Goal: Complete application form

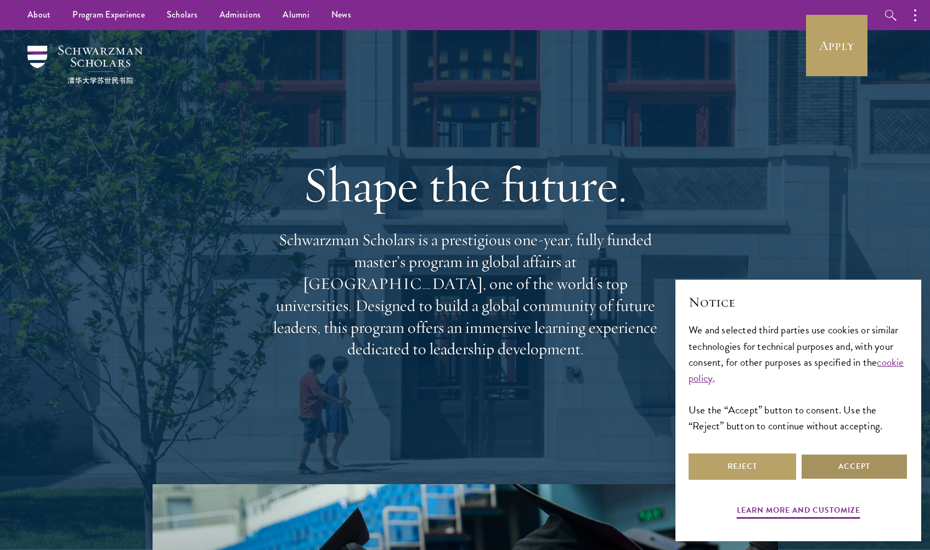
click at [850, 468] on button "Accept" at bounding box center [855, 467] width 108 height 26
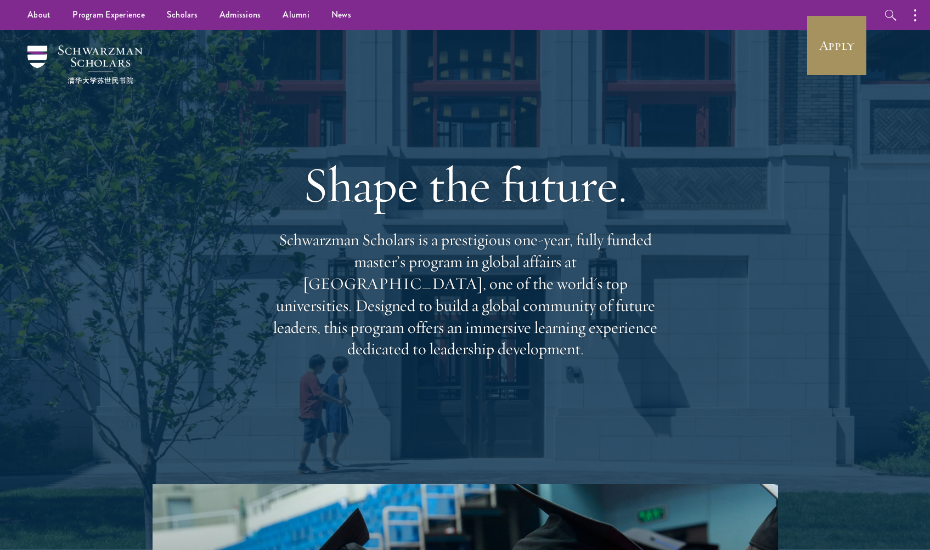
click at [846, 39] on link "Apply" at bounding box center [836, 45] width 61 height 61
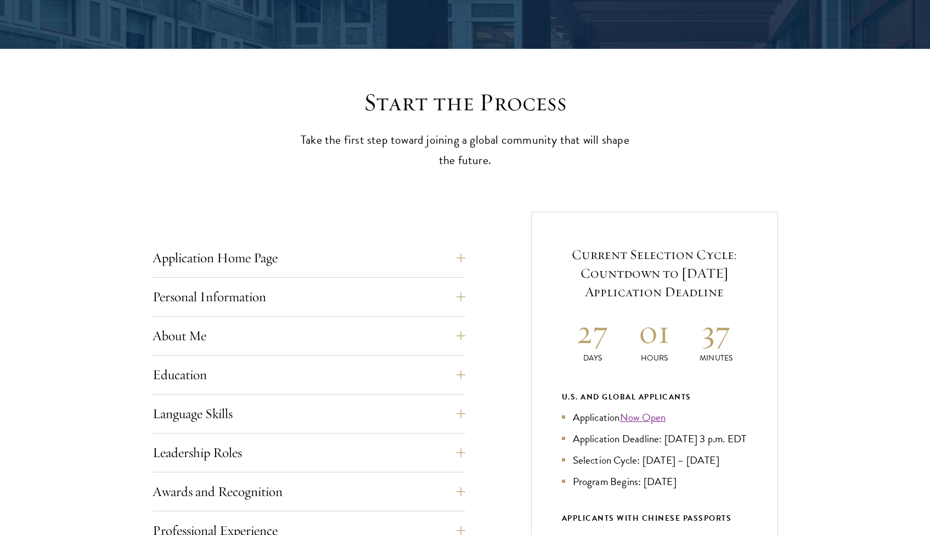
scroll to position [312, 0]
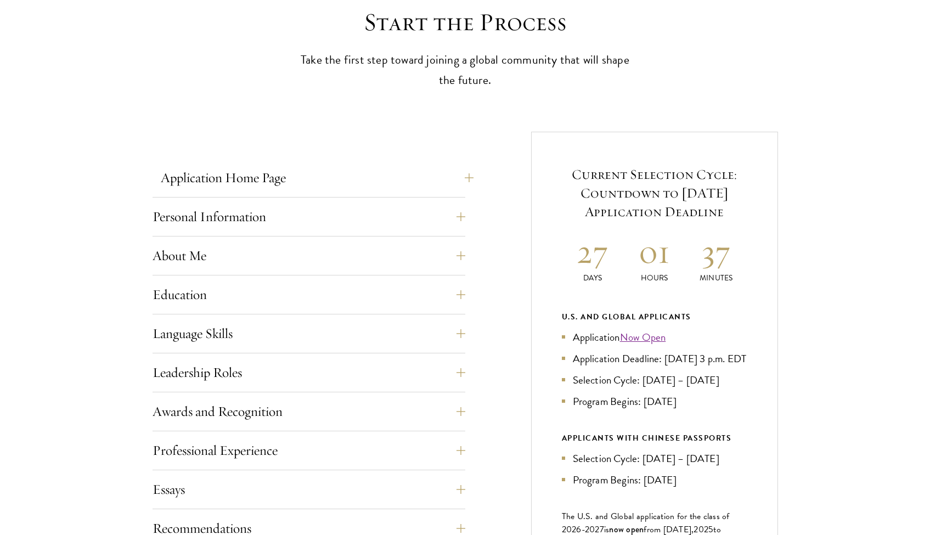
click at [385, 170] on button "Application Home Page" at bounding box center [317, 178] width 313 height 26
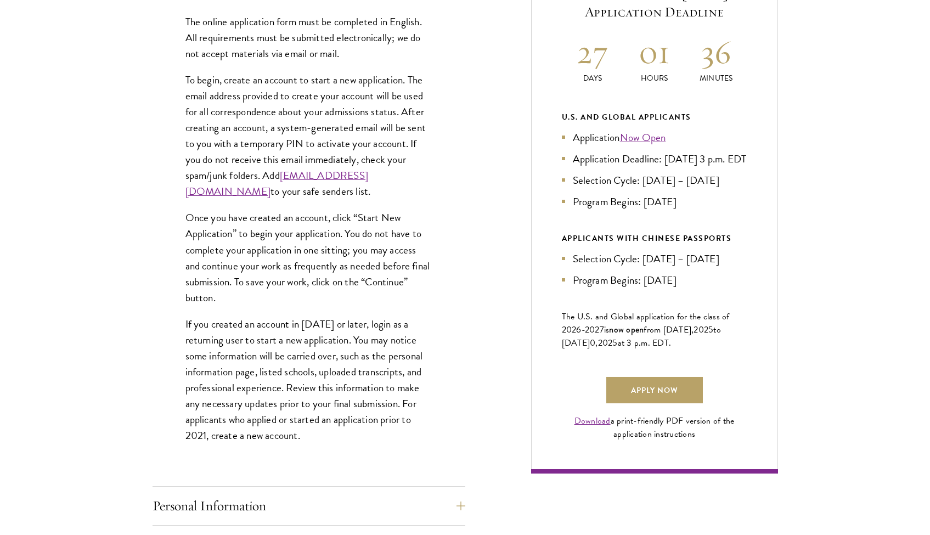
scroll to position [520, 0]
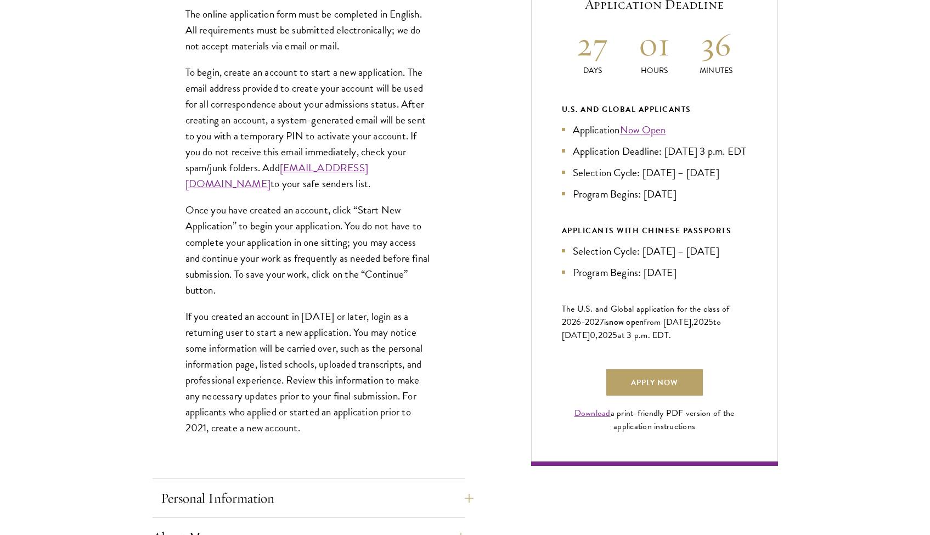
click at [311, 485] on button "Personal Information" at bounding box center [317, 498] width 313 height 26
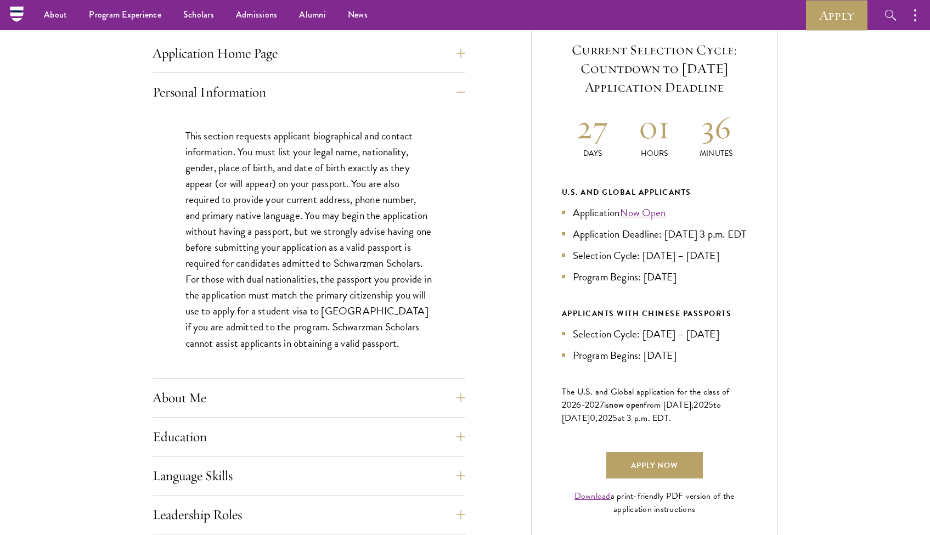
scroll to position [369, 0]
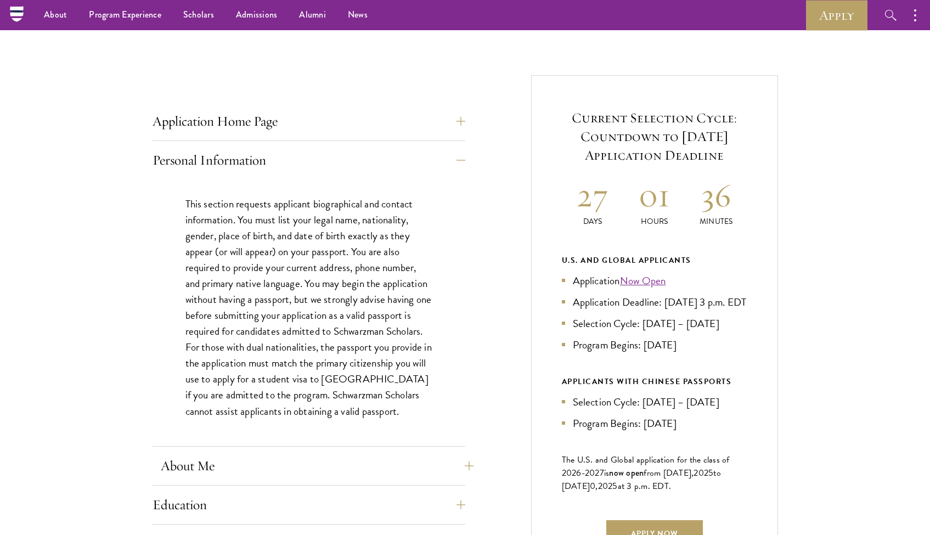
click at [382, 464] on button "About Me" at bounding box center [317, 466] width 313 height 26
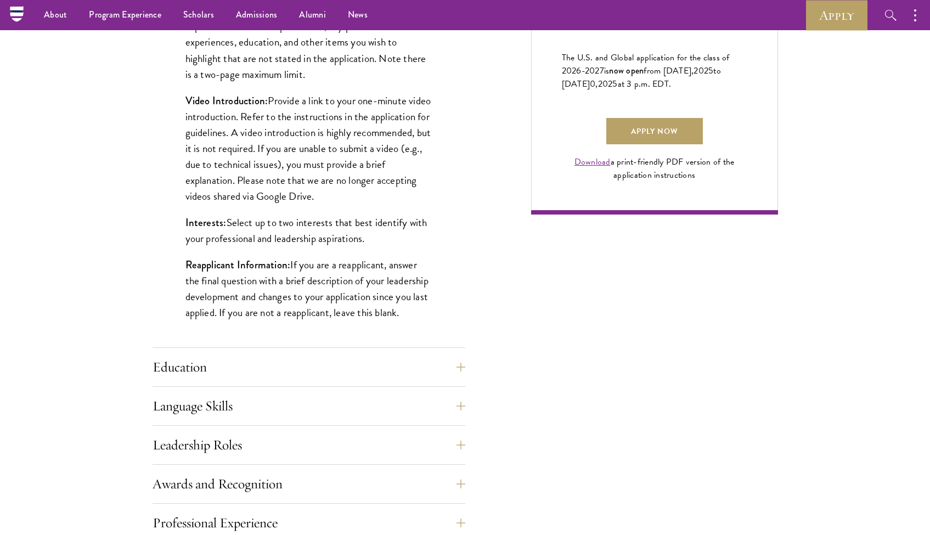
scroll to position [696, 0]
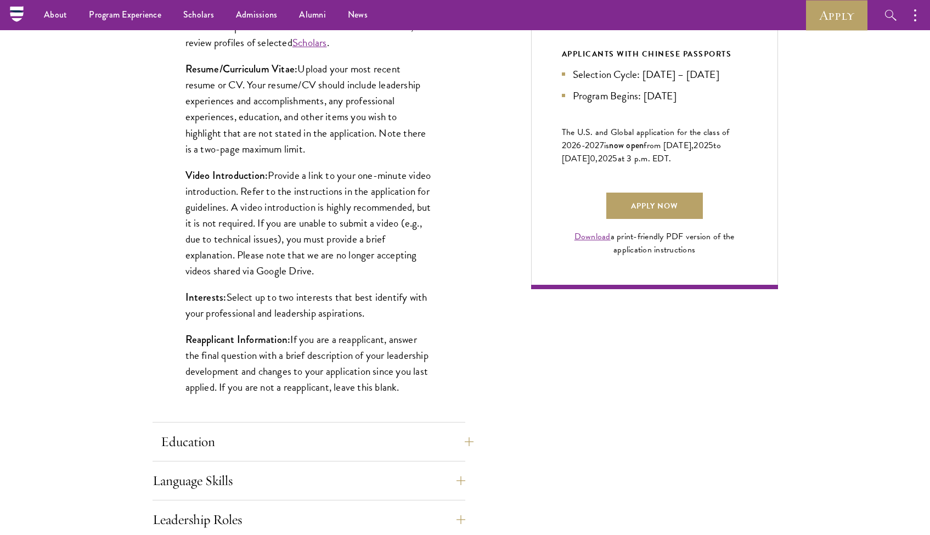
click at [453, 434] on button "Education" at bounding box center [317, 442] width 313 height 26
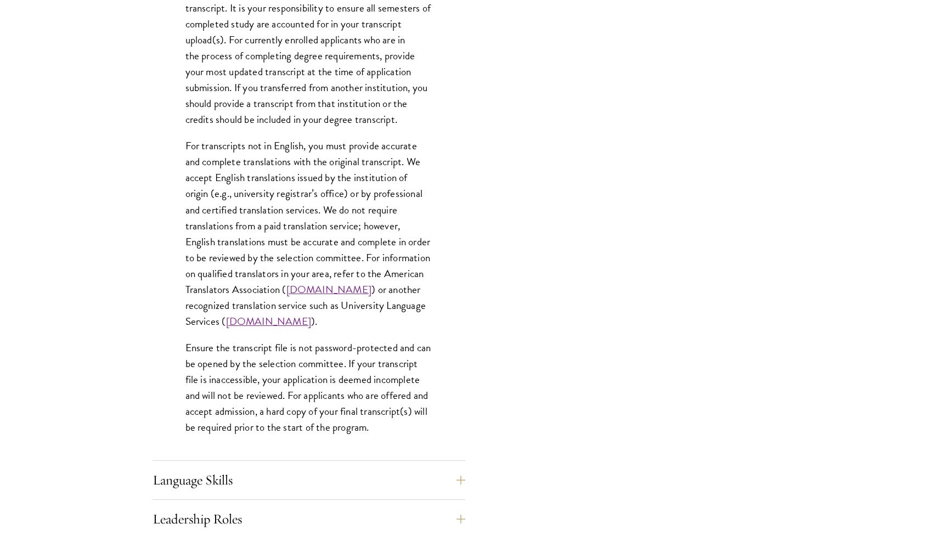
scroll to position [1463, 0]
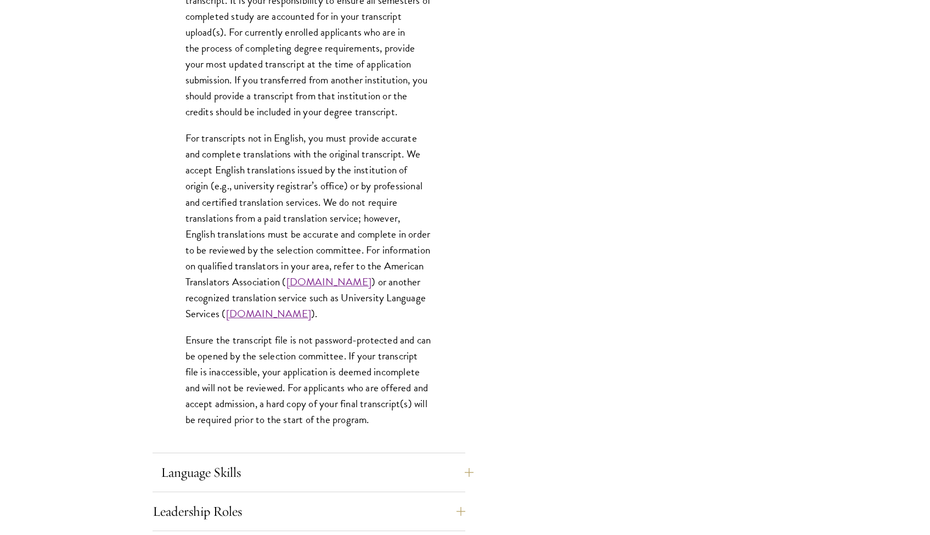
click at [435, 459] on button "Language Skills" at bounding box center [317, 472] width 313 height 26
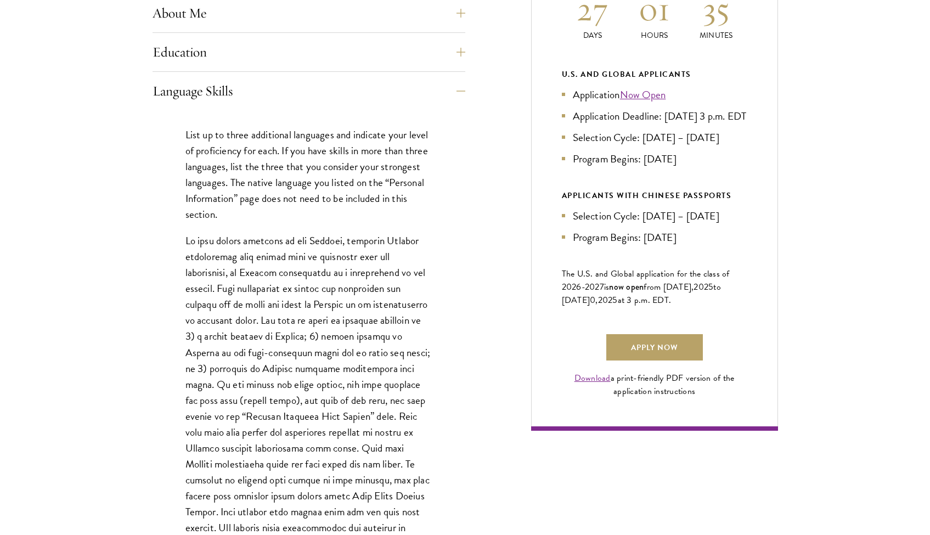
scroll to position [781, 0]
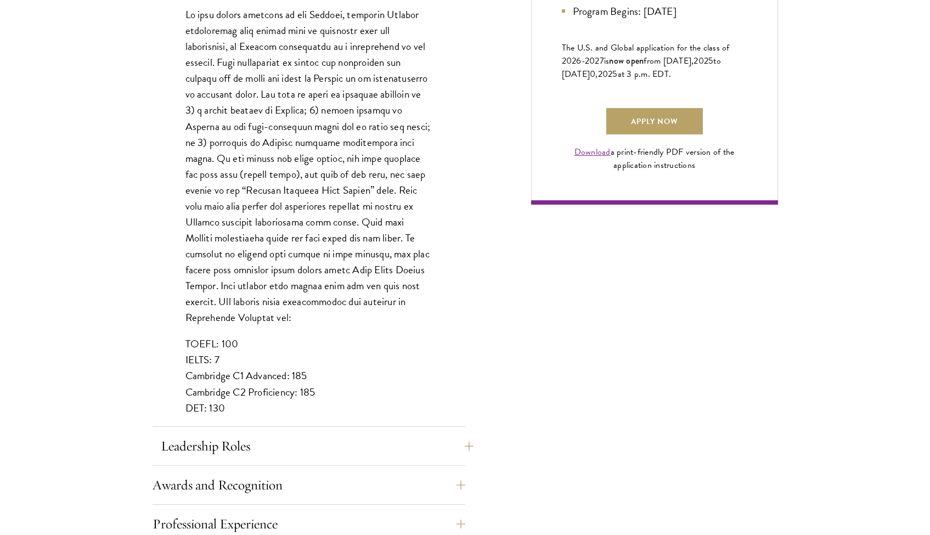
click at [454, 442] on button "Leadership Roles" at bounding box center [317, 446] width 313 height 26
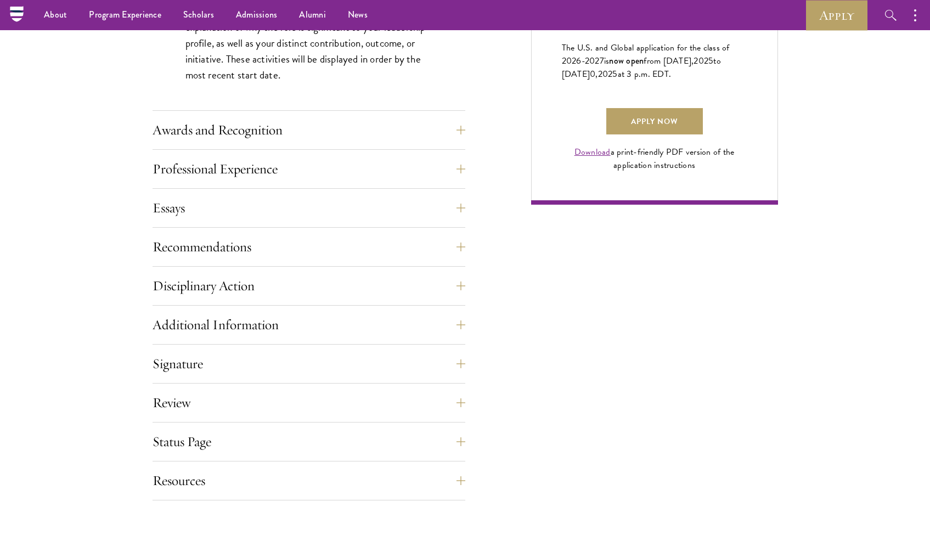
scroll to position [457, 0]
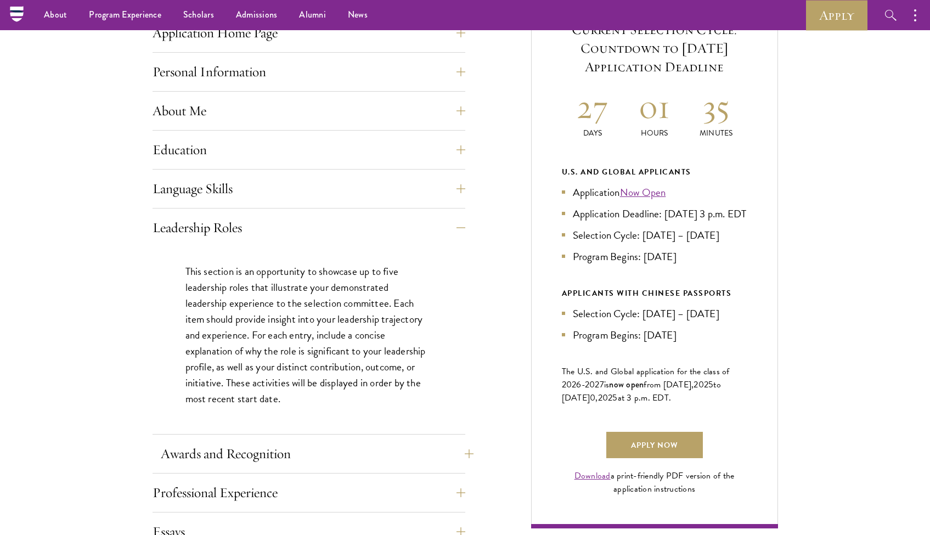
click at [400, 453] on button "Awards and Recognition" at bounding box center [317, 454] width 313 height 26
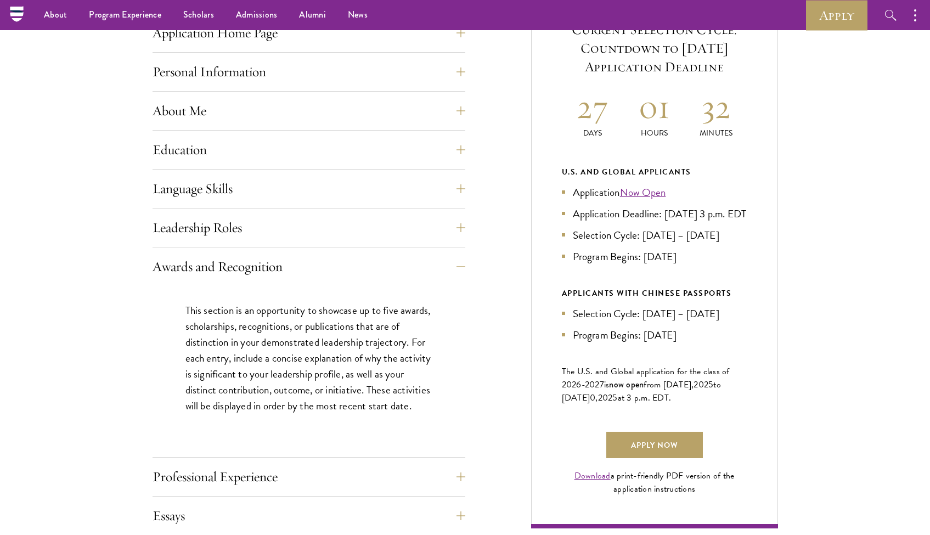
scroll to position [538, 0]
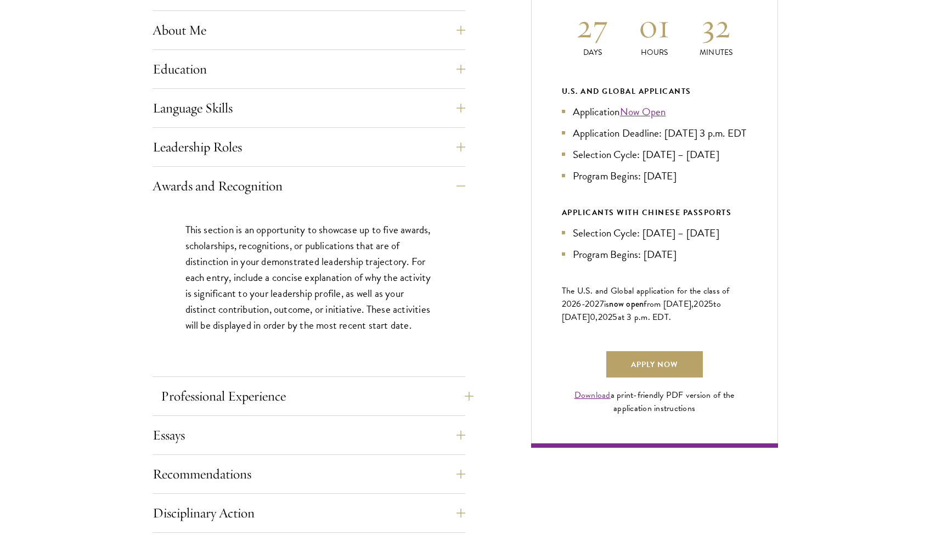
click at [352, 391] on button "Professional Experience" at bounding box center [317, 396] width 313 height 26
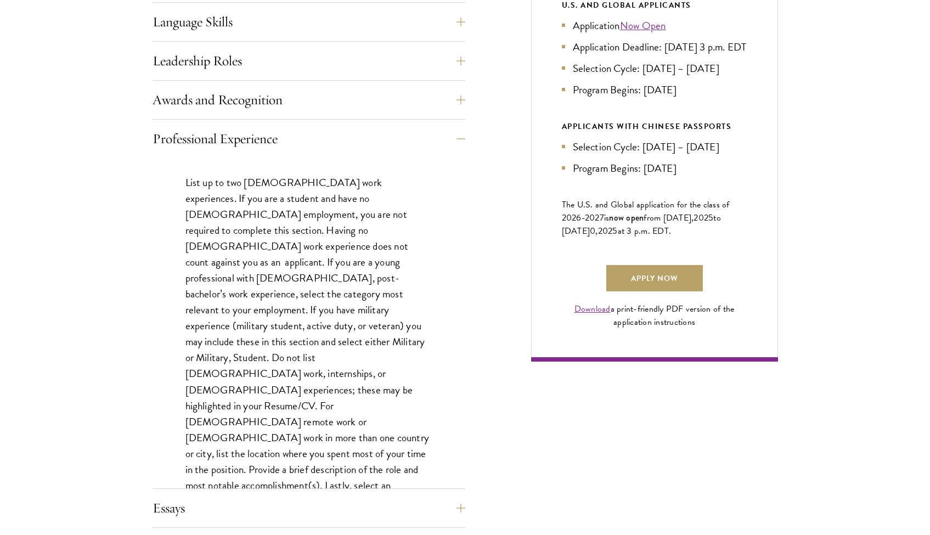
scroll to position [837, 0]
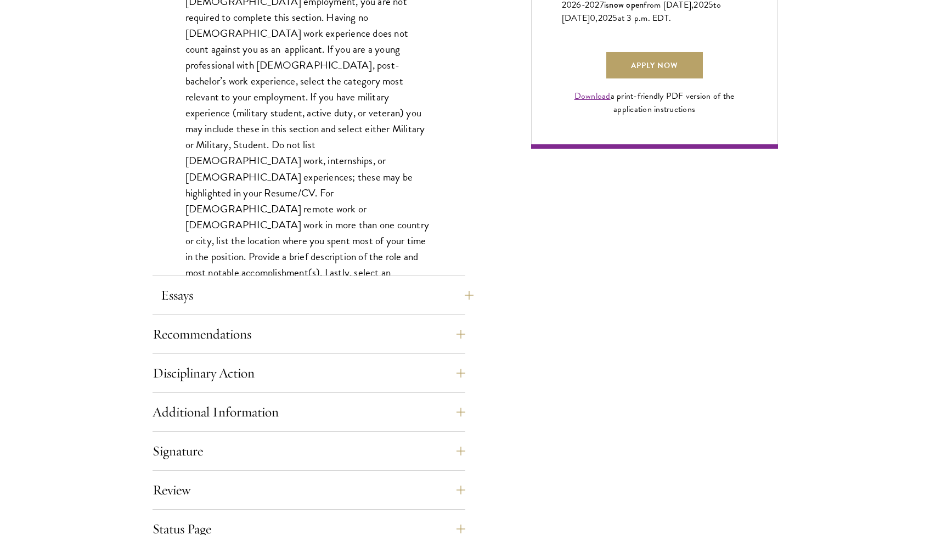
click at [282, 289] on button "Essays" at bounding box center [317, 295] width 313 height 26
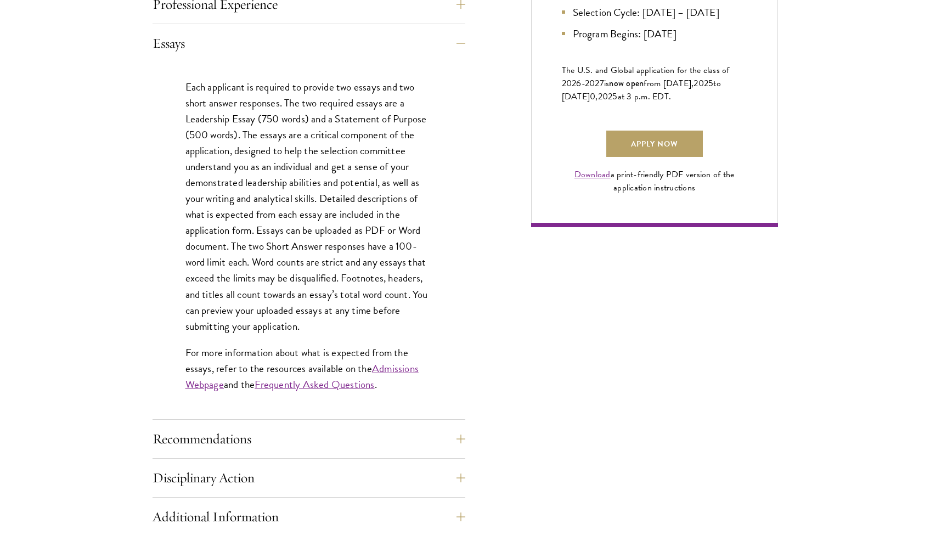
scroll to position [761, 0]
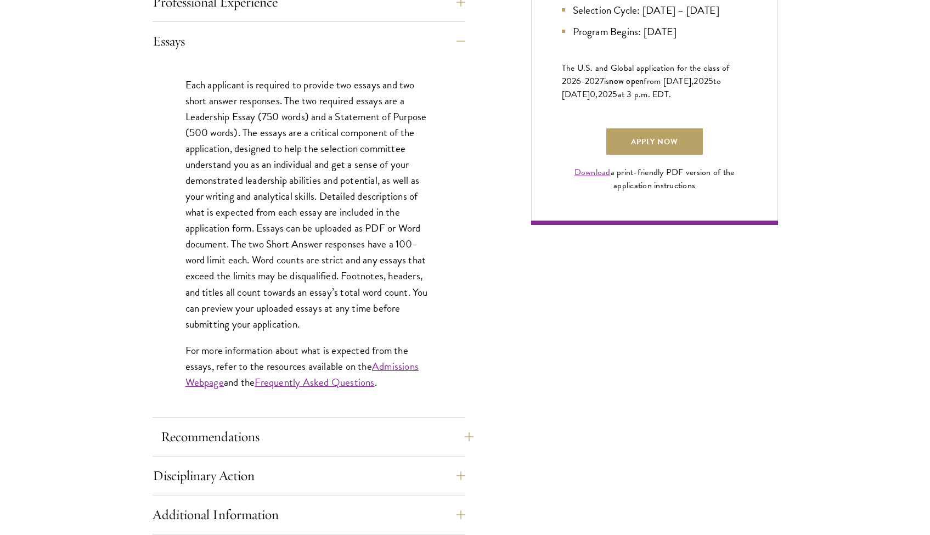
click at [390, 425] on button "Recommendations" at bounding box center [317, 437] width 313 height 26
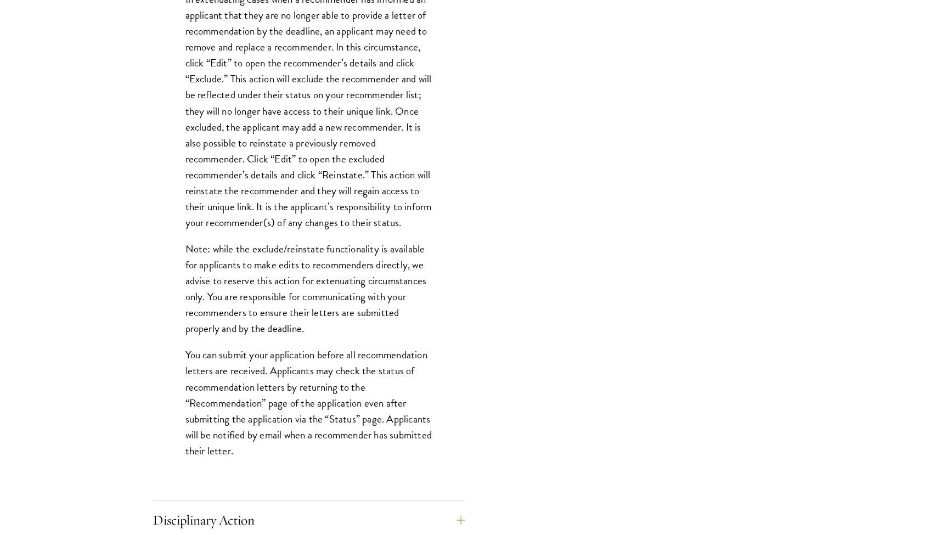
scroll to position [1376, 0]
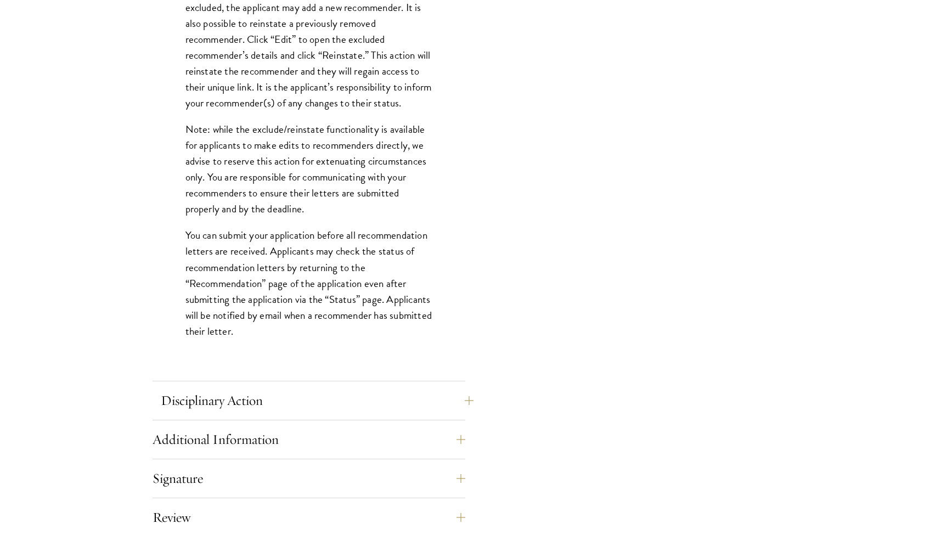
click at [425, 400] on button "Disciplinary Action" at bounding box center [317, 400] width 313 height 26
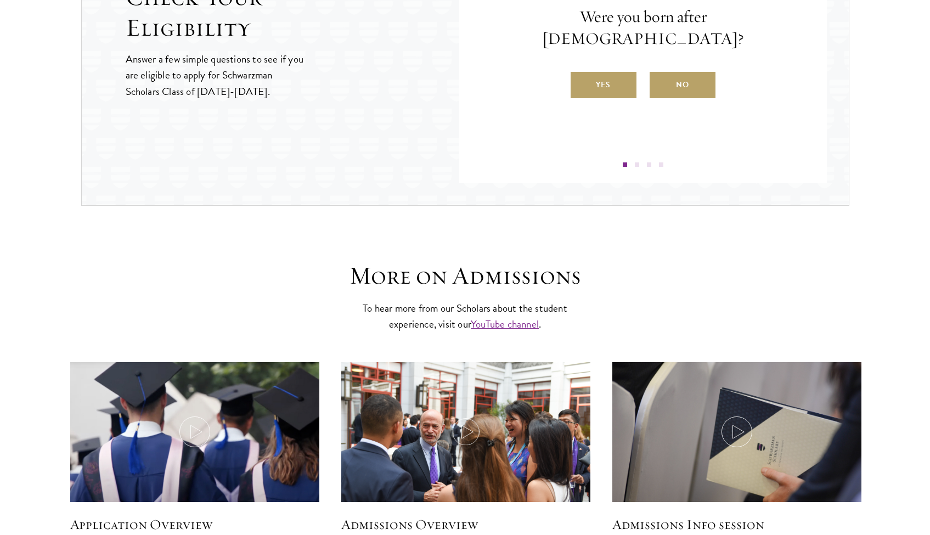
scroll to position [729, 0]
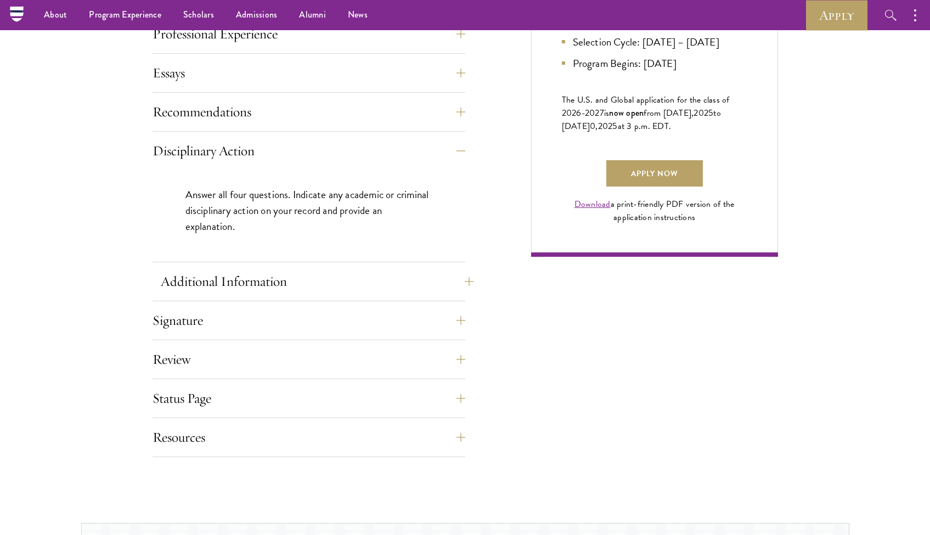
click at [300, 286] on button "Additional Information" at bounding box center [317, 281] width 313 height 26
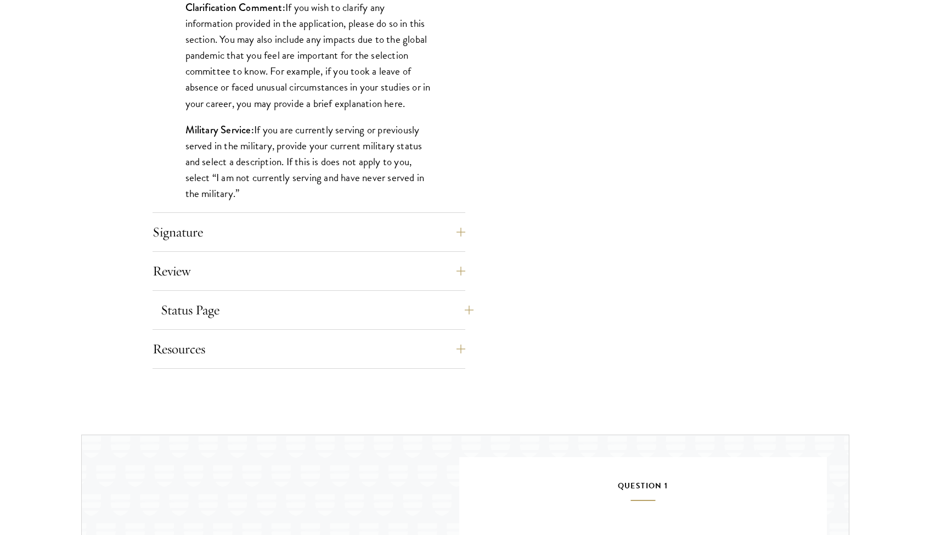
scroll to position [1055, 0]
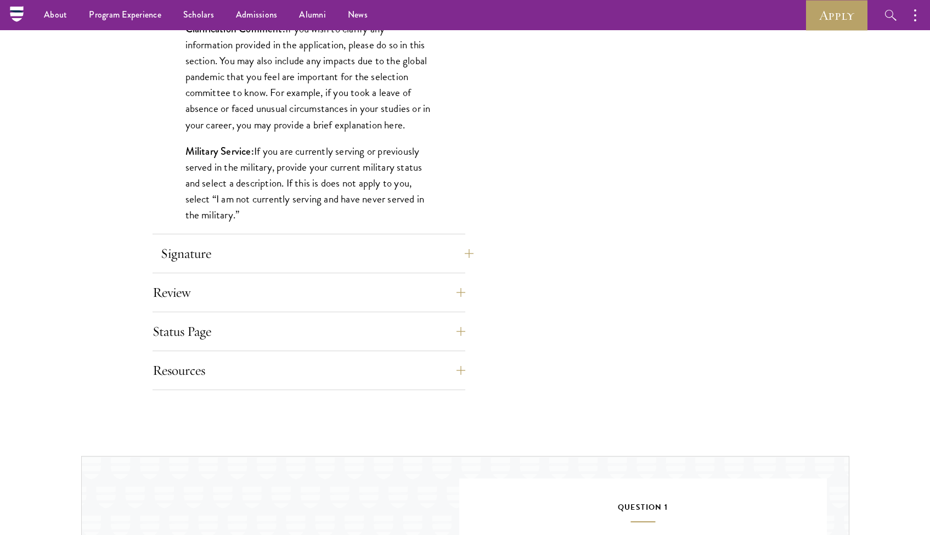
click at [258, 260] on button "Signature" at bounding box center [317, 253] width 313 height 26
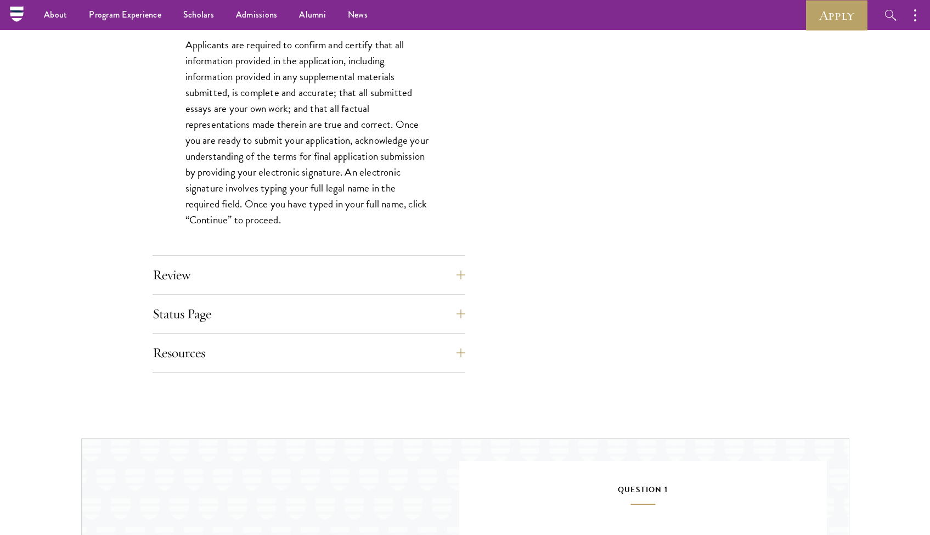
scroll to position [751, 0]
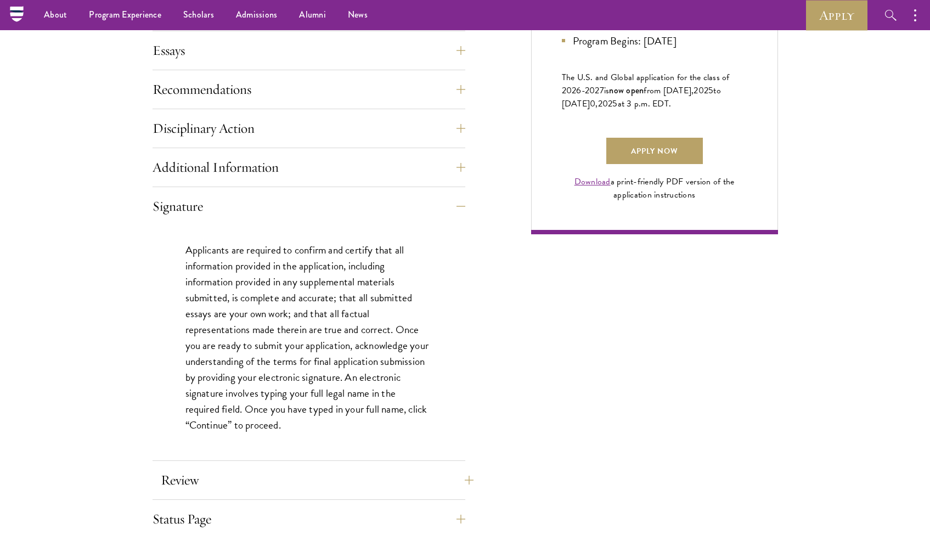
click at [396, 479] on button "Review" at bounding box center [317, 480] width 313 height 26
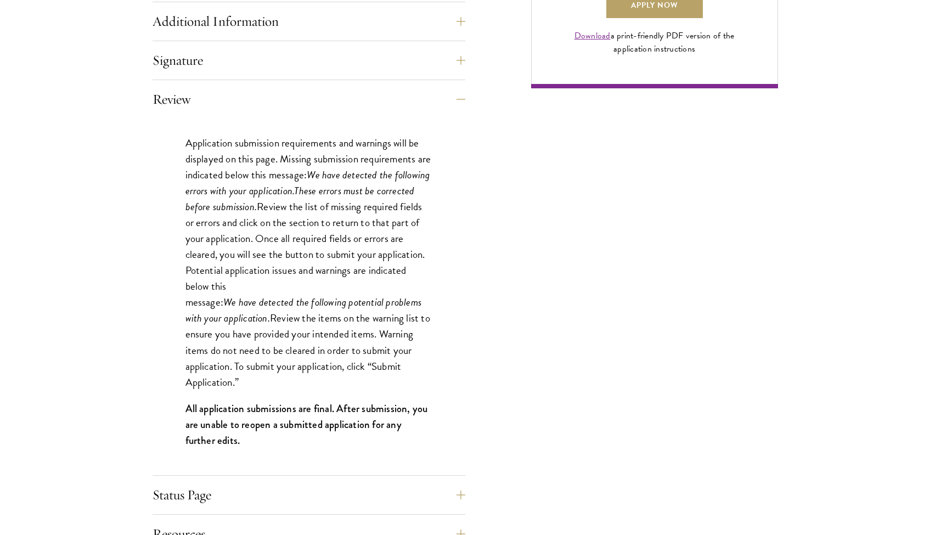
scroll to position [1000, 0]
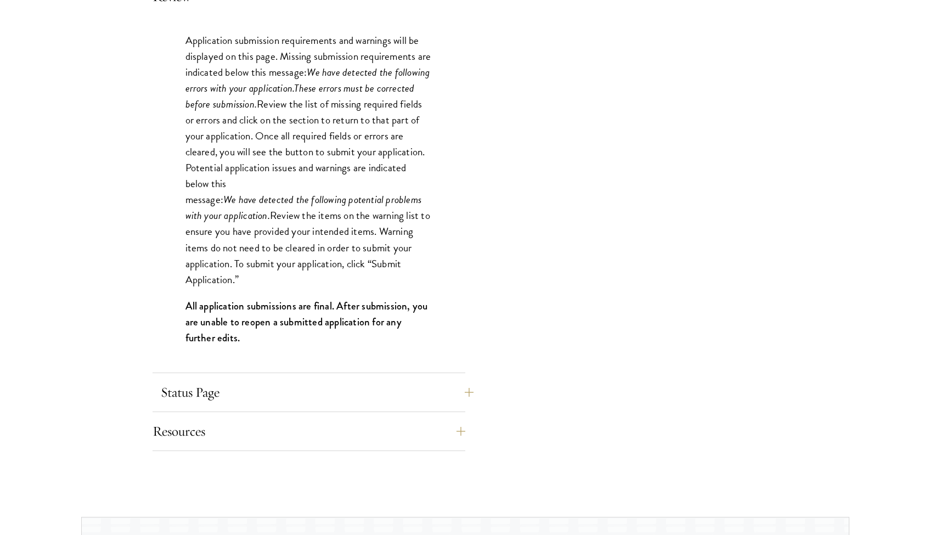
click at [440, 398] on button "Status Page" at bounding box center [317, 392] width 313 height 26
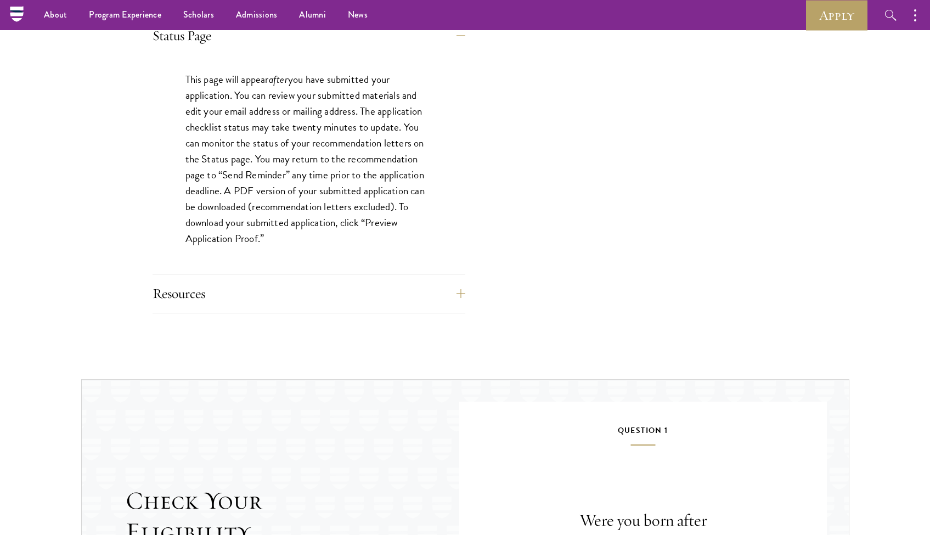
scroll to position [977, 0]
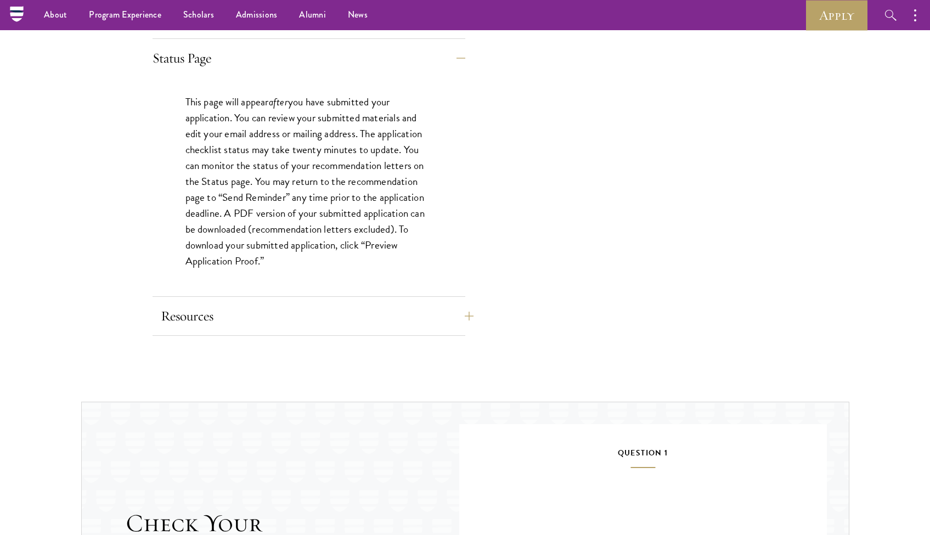
click at [434, 311] on button "Resources" at bounding box center [317, 316] width 313 height 26
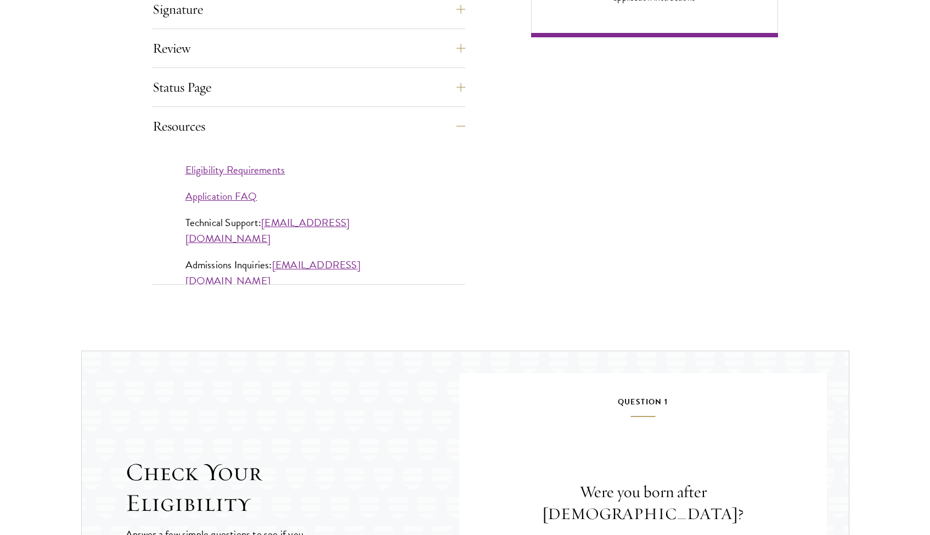
scroll to position [1271, 0]
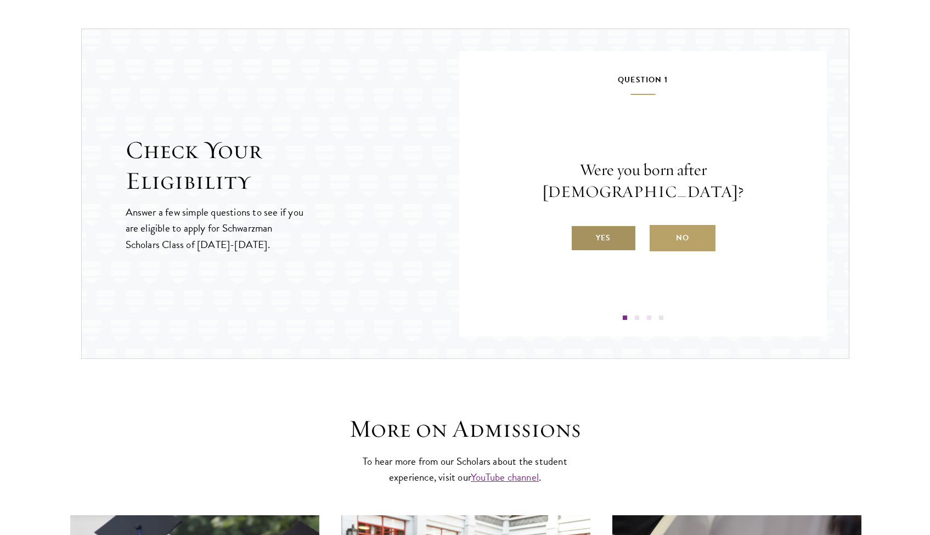
click at [589, 225] on label "Yes" at bounding box center [604, 238] width 66 height 26
click at [581, 226] on input "Yes" at bounding box center [576, 231] width 10 height 10
click at [591, 241] on label "Yes" at bounding box center [604, 238] width 66 height 26
click at [581, 236] on input "Yes" at bounding box center [576, 231] width 10 height 10
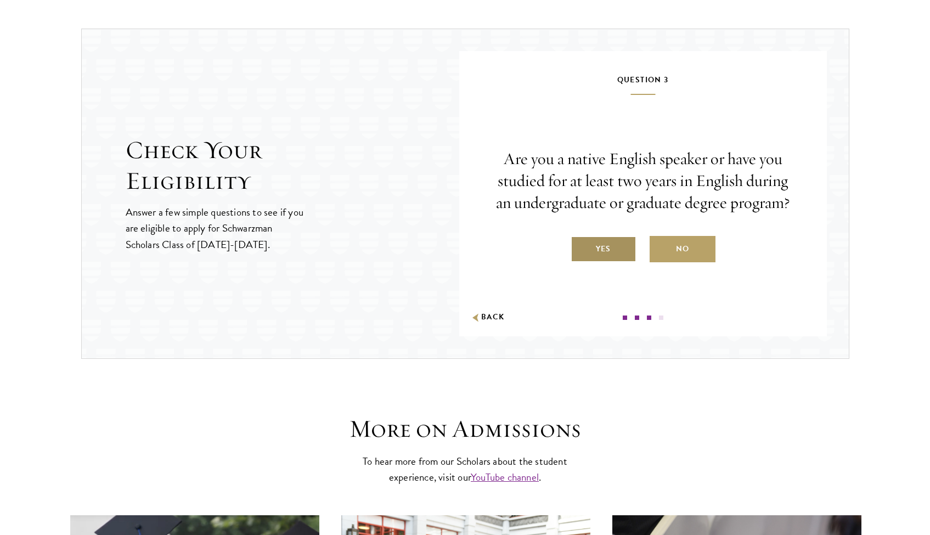
click at [591, 246] on label "Yes" at bounding box center [604, 249] width 66 height 26
click at [581, 246] on input "Yes" at bounding box center [576, 242] width 10 height 10
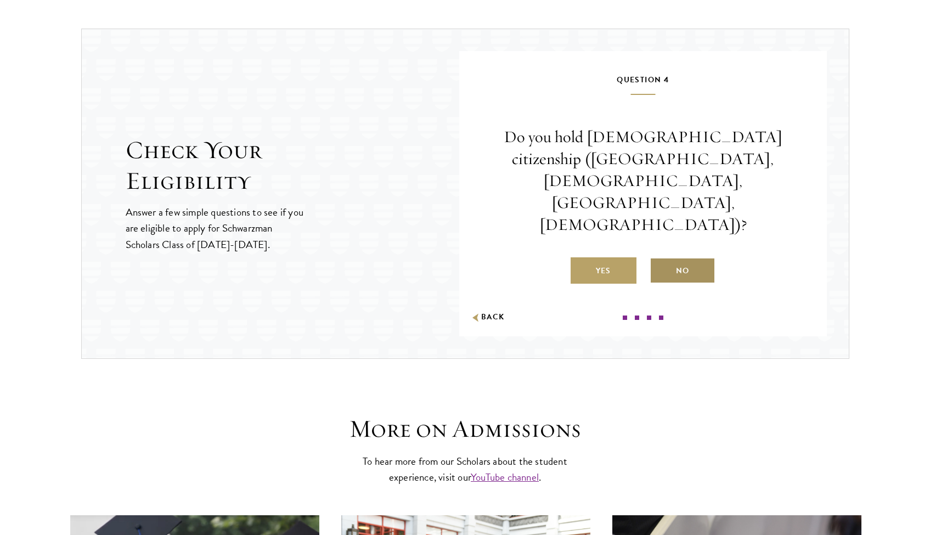
click at [685, 257] on label "No" at bounding box center [683, 270] width 66 height 26
click at [660, 259] on input "No" at bounding box center [655, 264] width 10 height 10
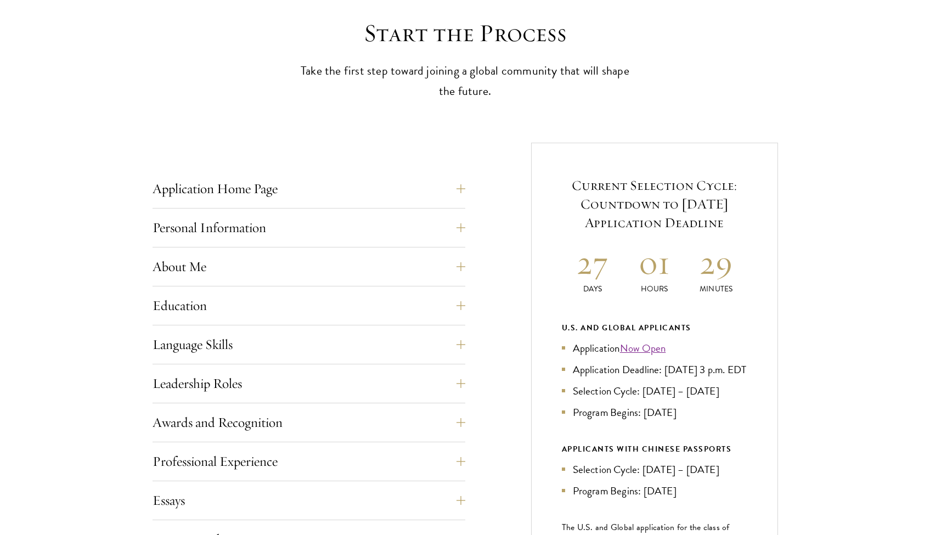
scroll to position [540, 0]
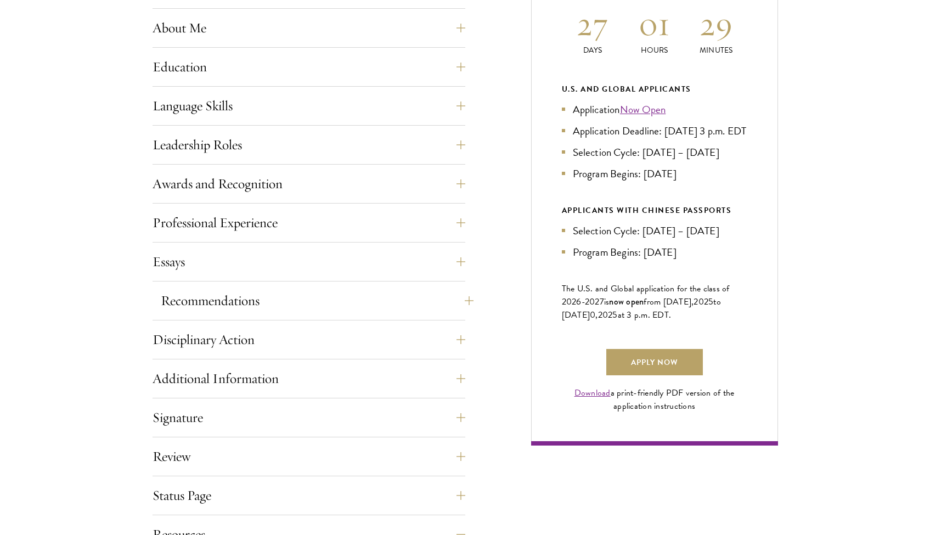
click at [233, 300] on button "Recommendations" at bounding box center [317, 301] width 313 height 26
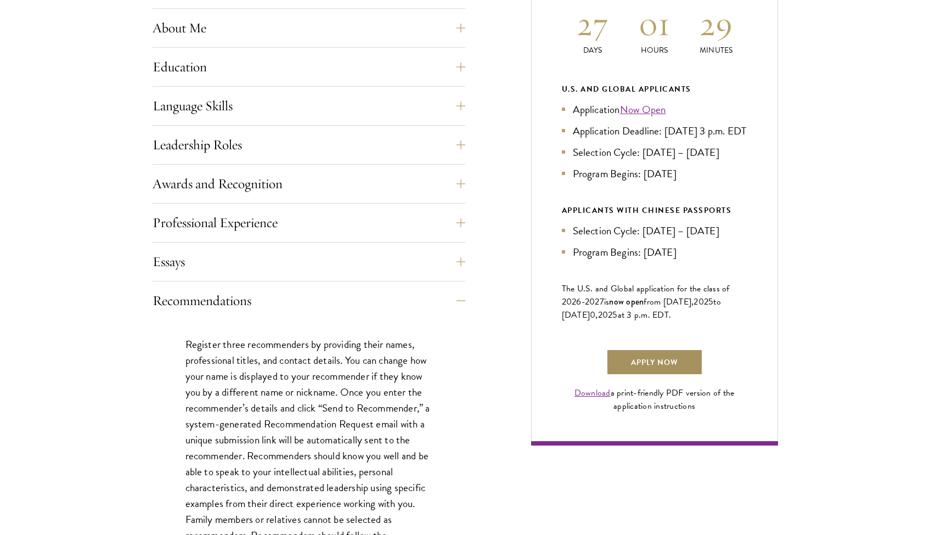
click at [629, 375] on link "Apply Now" at bounding box center [654, 362] width 97 height 26
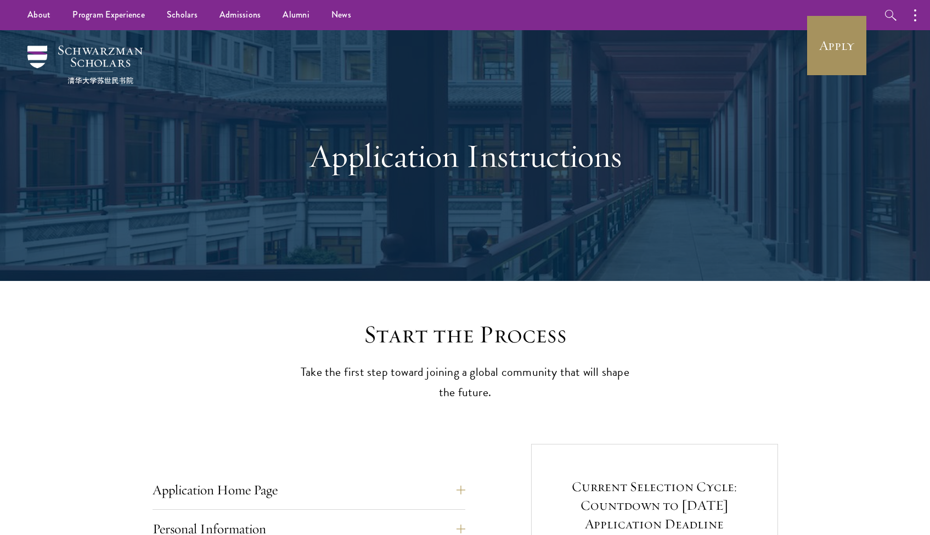
click at [836, 55] on link "Apply" at bounding box center [836, 45] width 61 height 61
